Goal: Complete application form

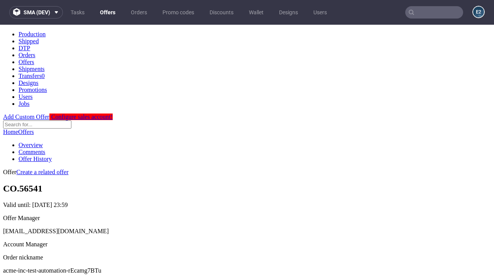
scroll to position [76, 0]
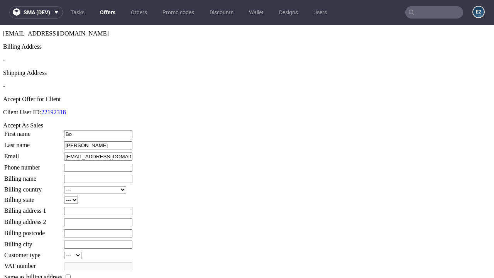
type input "[PERSON_NAME]"
type input "1509813888"
type input "[PERSON_NAME]-Lang75"
select select "13"
select select "132"
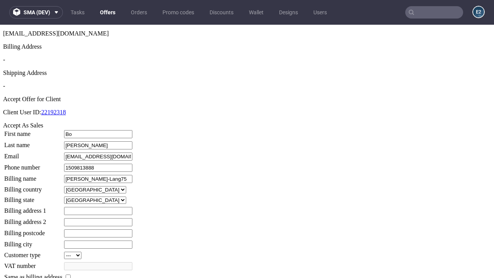
type input "[PERSON_NAME]-Lang75"
type input "[STREET_ADDRESS]"
type input "YU17 6PP"
type input "[PERSON_NAME] Denesikton"
click at [71, 274] on input "checkbox" at bounding box center [68, 276] width 5 height 5
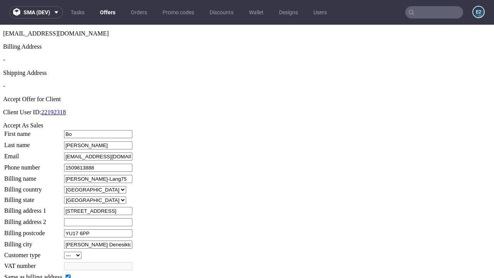
checkbox input "true"
type input "[PERSON_NAME]-Lang75"
select select "13"
type input "[STREET_ADDRESS]"
type input "YU17 6PP"
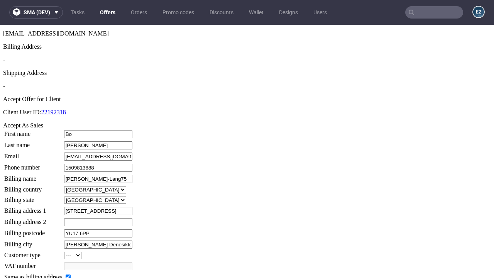
type input "[PERSON_NAME] Denesikton"
select select "132"
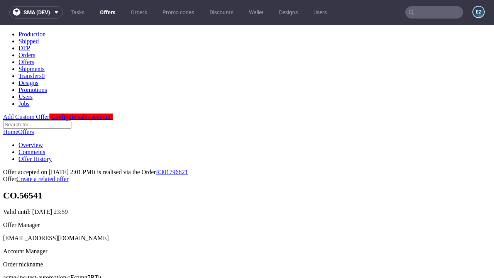
scroll to position [0, 0]
